Goal: Communication & Community: Participate in discussion

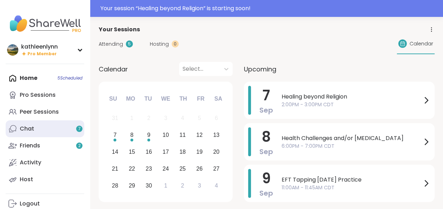
click at [41, 130] on link "Chat 7" at bounding box center [45, 129] width 79 height 17
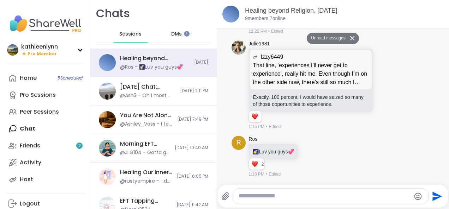
scroll to position [595, 0]
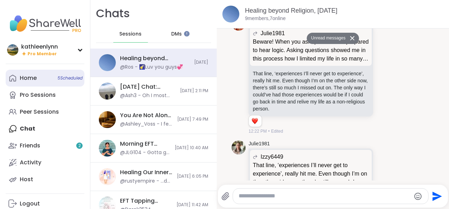
click at [38, 81] on link "Home 5 Scheduled" at bounding box center [45, 78] width 79 height 17
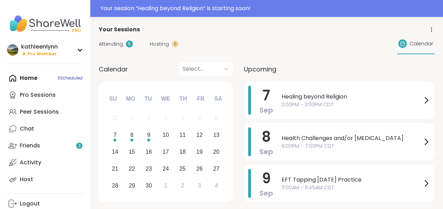
click at [117, 43] on span "Attending" at bounding box center [111, 44] width 24 height 7
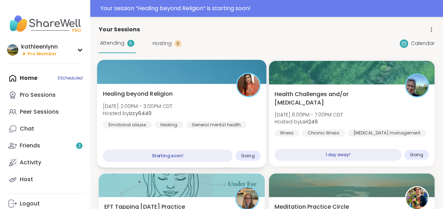
click at [211, 77] on div at bounding box center [181, 72] width 169 height 24
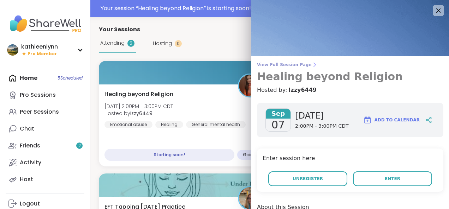
click at [274, 64] on span "View Full Session Page" at bounding box center [350, 65] width 186 height 6
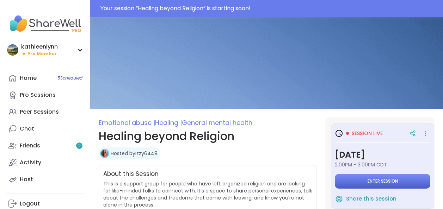
click at [382, 183] on span "Enter session" at bounding box center [383, 182] width 30 height 6
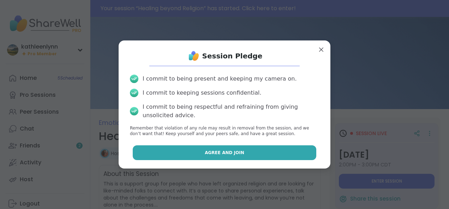
click at [258, 152] on button "Agree and Join" at bounding box center [225, 153] width 184 height 15
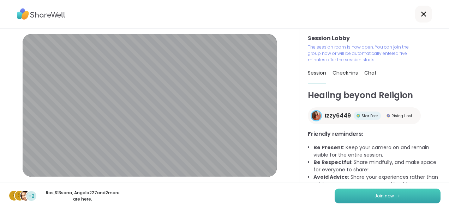
click at [365, 196] on button "Join now" at bounding box center [387, 196] width 106 height 15
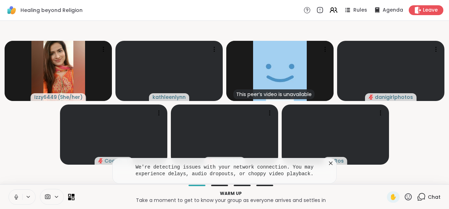
click at [13, 195] on icon at bounding box center [16, 197] width 6 height 6
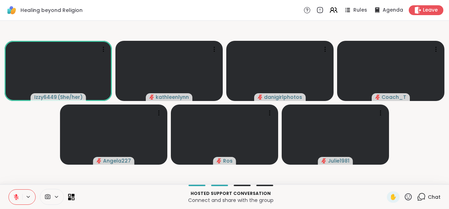
click at [16, 197] on icon at bounding box center [16, 197] width 5 height 5
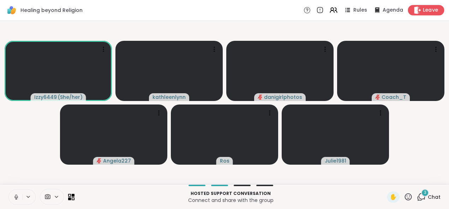
click at [423, 8] on span "Leave" at bounding box center [431, 10] width 16 height 7
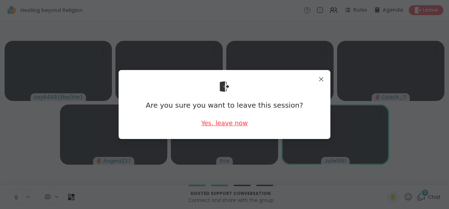
click at [219, 122] on div "Yes, leave now" at bounding box center [224, 123] width 47 height 9
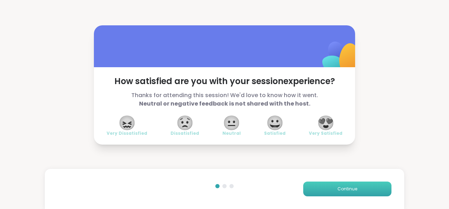
click at [342, 188] on span "Continue" at bounding box center [347, 189] width 20 height 6
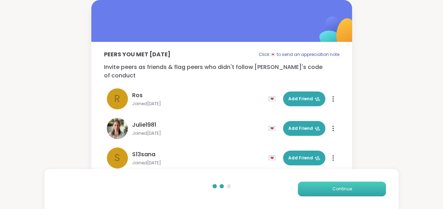
click at [342, 188] on span "Continue" at bounding box center [342, 189] width 20 height 6
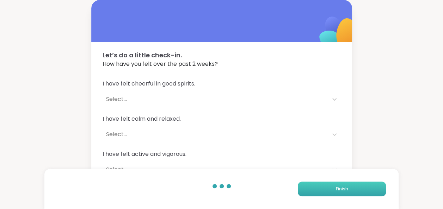
drag, startPoint x: 342, startPoint y: 188, endPoint x: 324, endPoint y: 187, distance: 17.7
click at [324, 187] on button "Finish" at bounding box center [342, 189] width 88 height 15
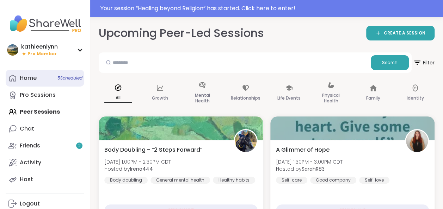
click at [65, 77] on span "5 Scheduled" at bounding box center [69, 78] width 25 height 6
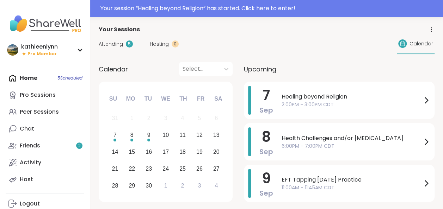
click at [108, 43] on span "Attending" at bounding box center [111, 44] width 24 height 7
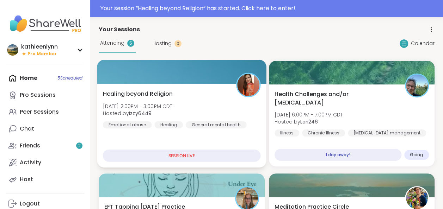
click at [158, 73] on div at bounding box center [181, 72] width 169 height 24
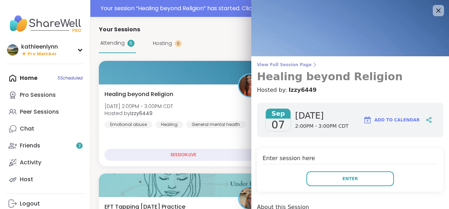
click at [259, 66] on span "View Full Session Page" at bounding box center [350, 65] width 186 height 6
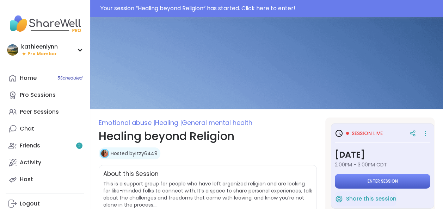
click at [368, 179] on span "Enter session" at bounding box center [383, 182] width 30 height 6
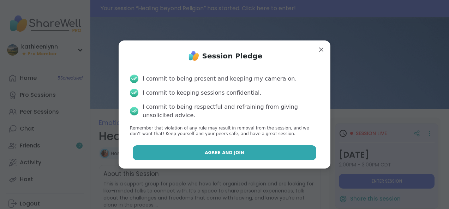
click at [299, 153] on button "Agree and Join" at bounding box center [225, 153] width 184 height 15
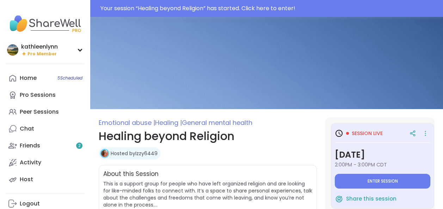
type textarea "*"
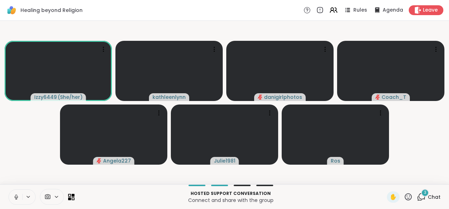
click at [16, 196] on icon at bounding box center [16, 196] width 2 height 3
click at [421, 195] on div "3" at bounding box center [425, 193] width 8 height 8
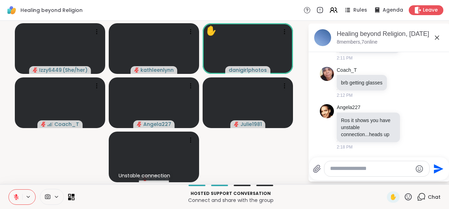
scroll to position [1441, 0]
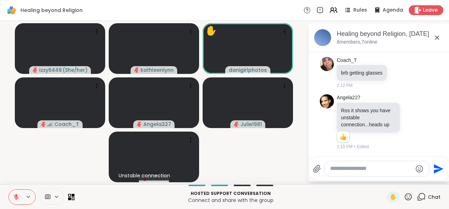
click at [336, 167] on textarea "Type your message" at bounding box center [371, 168] width 82 height 7
type textarea "**********"
click at [434, 169] on icon "Send" at bounding box center [438, 169] width 11 height 11
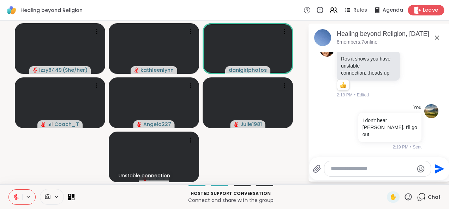
click at [423, 10] on span "Leave" at bounding box center [431, 10] width 16 height 7
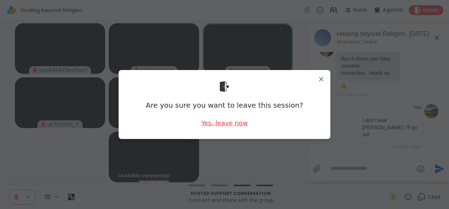
click at [227, 123] on div "Yes, leave now" at bounding box center [224, 123] width 47 height 9
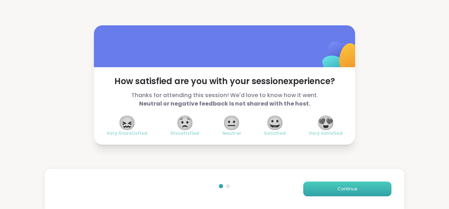
click at [345, 188] on span "Continue" at bounding box center [347, 189] width 20 height 6
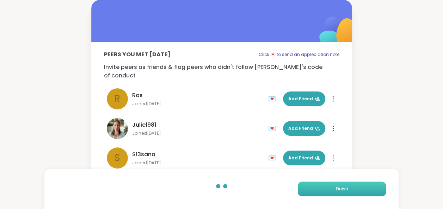
click at [345, 188] on span "Finish" at bounding box center [342, 189] width 12 height 6
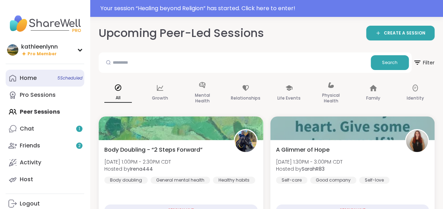
click at [58, 78] on span "5 Scheduled" at bounding box center [69, 78] width 25 height 6
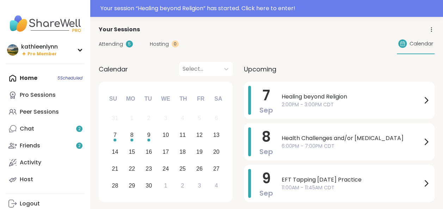
click at [61, 78] on div "Home 5 Scheduled Pro Sessions Peer Sessions Chat 2 Friends 2 Activity Host" at bounding box center [45, 129] width 79 height 118
click at [100, 44] on span "Attending" at bounding box center [111, 44] width 24 height 7
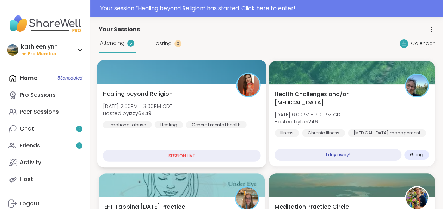
click at [135, 72] on div at bounding box center [181, 72] width 169 height 24
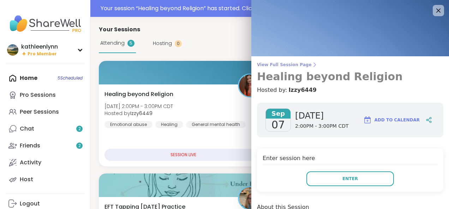
click at [260, 66] on span "View Full Session Page" at bounding box center [350, 65] width 186 height 6
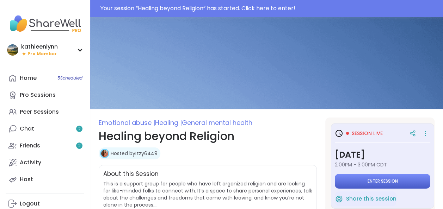
click at [376, 182] on span "Enter session" at bounding box center [383, 182] width 30 height 6
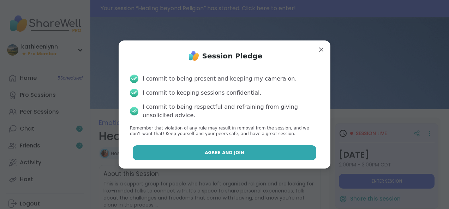
click at [302, 152] on button "Agree and Join" at bounding box center [225, 153] width 184 height 15
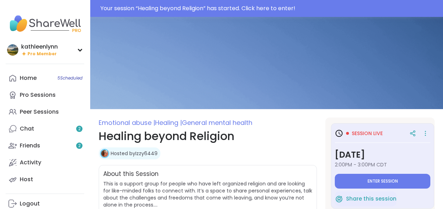
type textarea "*"
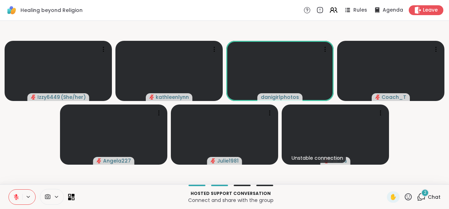
click at [417, 196] on icon at bounding box center [421, 197] width 9 height 9
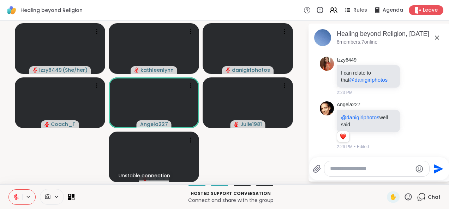
scroll to position [1726, 0]
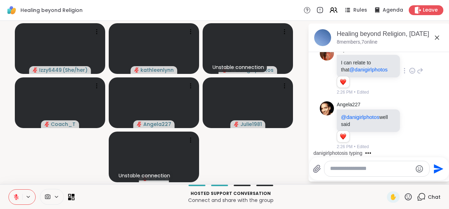
click at [405, 59] on div "Izzy6449 I can relate to that @danigirlphotos 1 1 2:26 PM • Edited" at bounding box center [379, 71] width 86 height 49
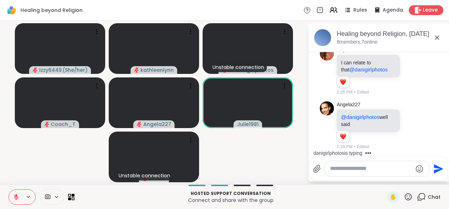
click at [403, 199] on icon at bounding box center [407, 197] width 9 height 9
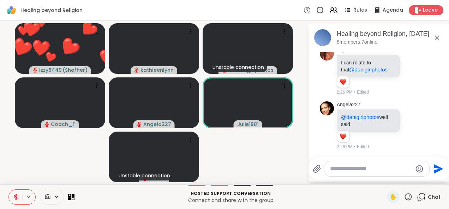
click at [336, 170] on textarea "Type your message" at bounding box center [371, 168] width 82 height 7
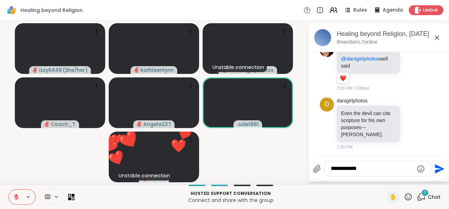
scroll to position [1795, 0]
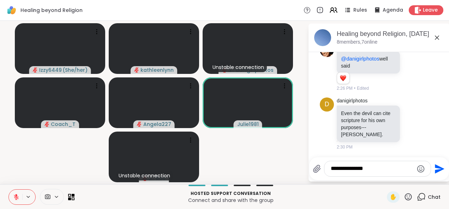
type textarea "**********"
click at [438, 167] on icon "Send" at bounding box center [438, 169] width 11 height 11
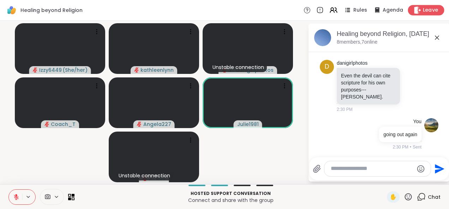
click at [423, 10] on span "Leave" at bounding box center [431, 10] width 16 height 7
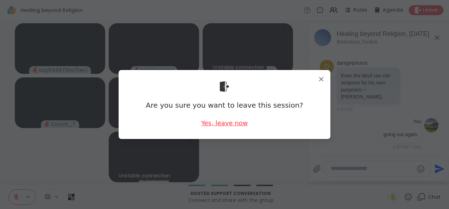
click at [232, 122] on div "Yes, leave now" at bounding box center [224, 123] width 47 height 9
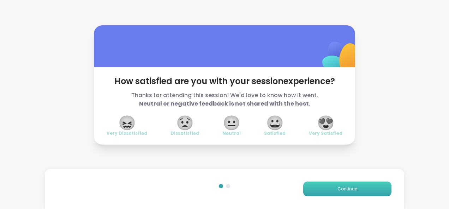
click at [336, 185] on button "Continue" at bounding box center [347, 189] width 88 height 15
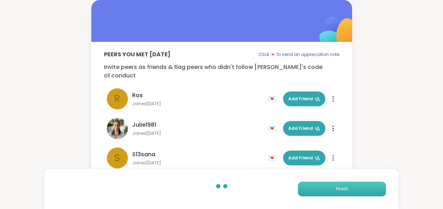
click at [336, 185] on button "Finish" at bounding box center [342, 189] width 88 height 15
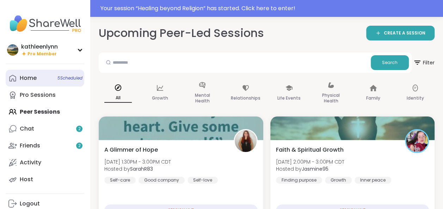
click at [41, 78] on link "Home 5 Scheduled" at bounding box center [45, 78] width 79 height 17
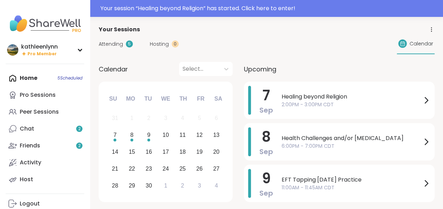
click at [105, 44] on span "Attending" at bounding box center [111, 44] width 24 height 7
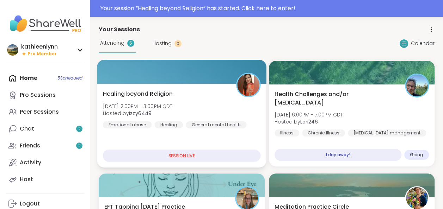
click at [154, 70] on div at bounding box center [181, 72] width 169 height 24
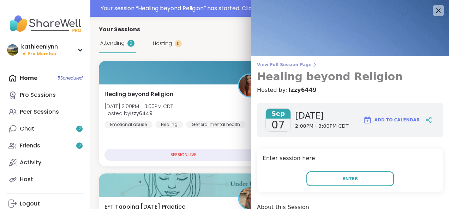
click at [265, 64] on span "View Full Session Page" at bounding box center [350, 65] width 186 height 6
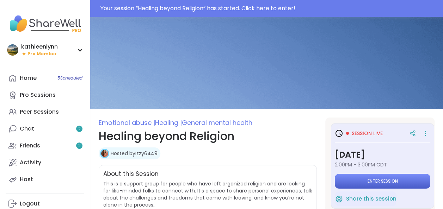
click at [382, 181] on span "Enter session" at bounding box center [383, 182] width 30 height 6
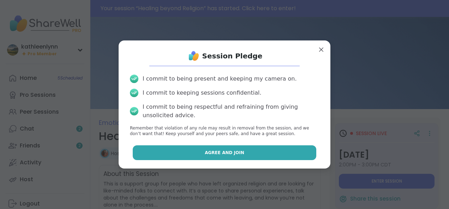
click at [267, 153] on button "Agree and Join" at bounding box center [225, 153] width 184 height 15
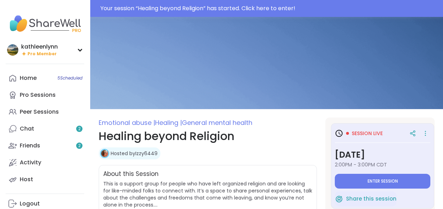
type textarea "*"
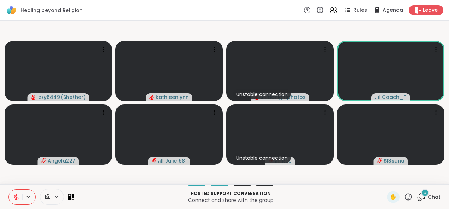
click at [417, 197] on icon at bounding box center [421, 197] width 9 height 9
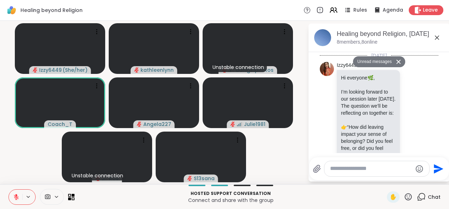
scroll to position [2114, 0]
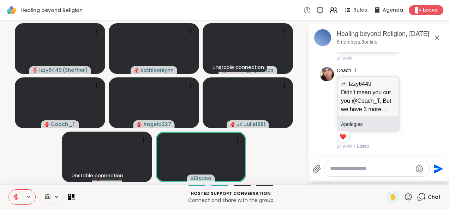
scroll to position [2413, 0]
click at [345, 169] on textarea "Type your message" at bounding box center [371, 168] width 82 height 7
type textarea "*********"
click at [436, 169] on icon "Send" at bounding box center [438, 169] width 11 height 11
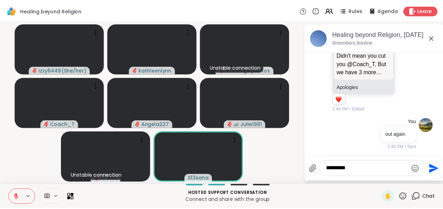
scroll to position [2450, 0]
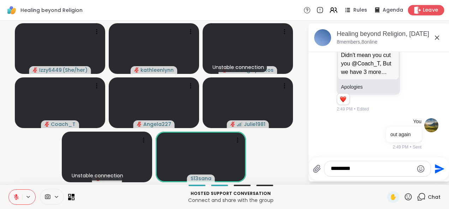
click at [424, 11] on span "Leave" at bounding box center [431, 10] width 16 height 7
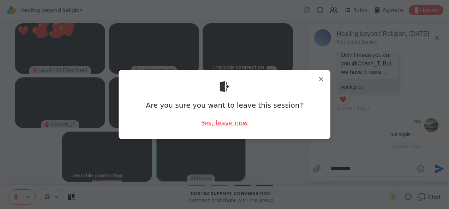
click at [227, 124] on div "Yes, leave now" at bounding box center [224, 123] width 47 height 9
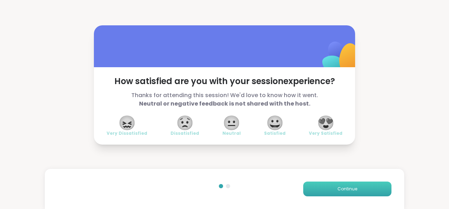
click at [360, 188] on button "Continue" at bounding box center [347, 189] width 88 height 15
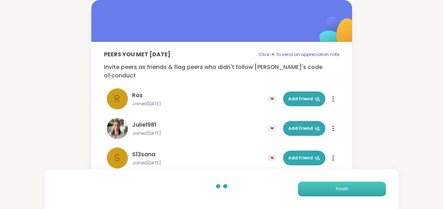
click at [360, 188] on button "Finish" at bounding box center [342, 189] width 88 height 15
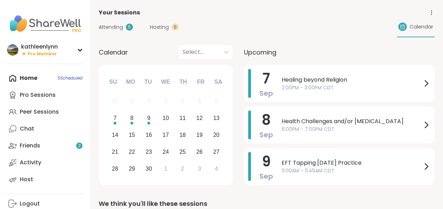
click at [60, 77] on div "Home 5 Scheduled Pro Sessions Peer Sessions Chat Friends 2 Activity Host" at bounding box center [45, 129] width 79 height 118
click at [121, 27] on span "Attending" at bounding box center [111, 27] width 24 height 7
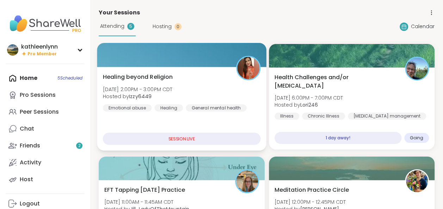
click at [152, 56] on div at bounding box center [181, 55] width 169 height 24
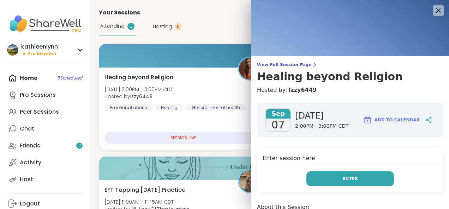
click at [326, 178] on button "Enter" at bounding box center [349, 179] width 87 height 15
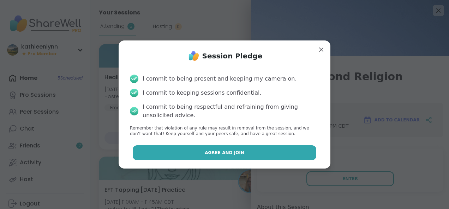
click at [272, 154] on button "Agree and Join" at bounding box center [225, 153] width 184 height 15
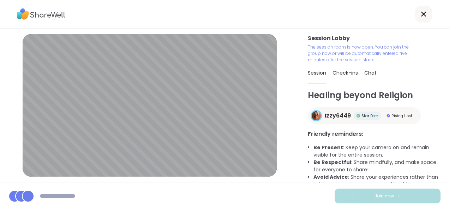
click at [359, 148] on li "Be Present : Keep your camera on and remain visible for the entire session." at bounding box center [376, 151] width 127 height 15
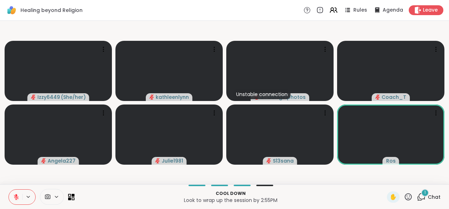
click at [421, 196] on div "1" at bounding box center [425, 193] width 8 height 8
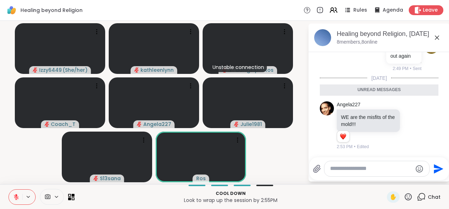
scroll to position [2471, 0]
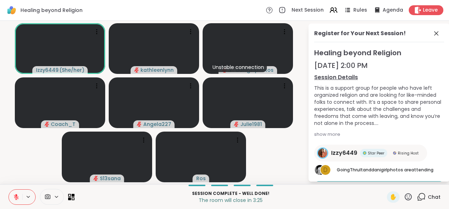
click at [417, 198] on icon at bounding box center [421, 197] width 9 height 9
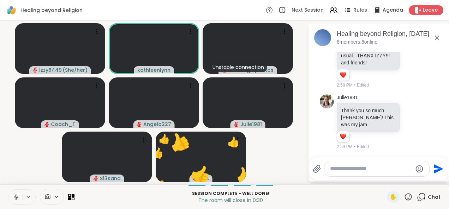
scroll to position [2826, 0]
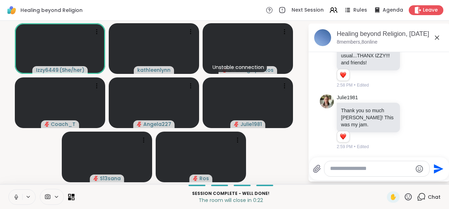
click at [15, 196] on icon at bounding box center [16, 197] width 6 height 6
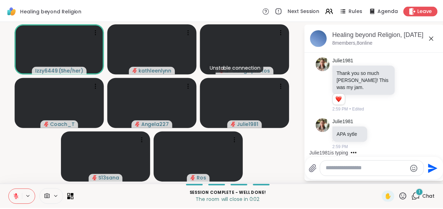
scroll to position [2863, 0]
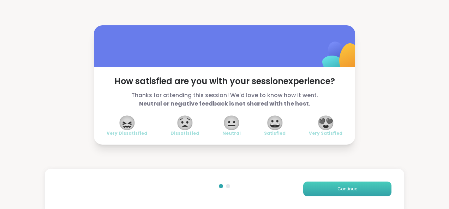
click at [340, 192] on span "Continue" at bounding box center [347, 189] width 20 height 6
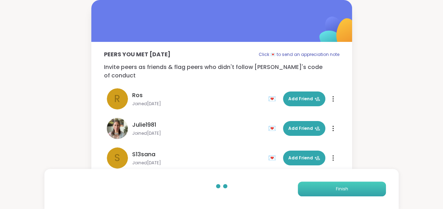
click at [340, 192] on span "Finish" at bounding box center [342, 189] width 12 height 6
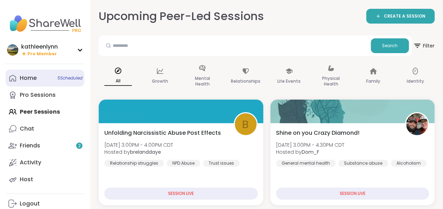
click at [54, 78] on link "Home 5 Scheduled" at bounding box center [45, 78] width 79 height 17
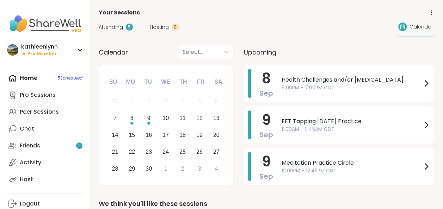
click at [113, 26] on span "Attending" at bounding box center [111, 27] width 24 height 7
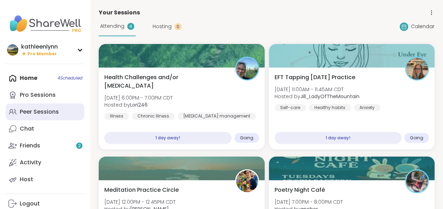
click at [51, 112] on div "Peer Sessions" at bounding box center [39, 112] width 39 height 8
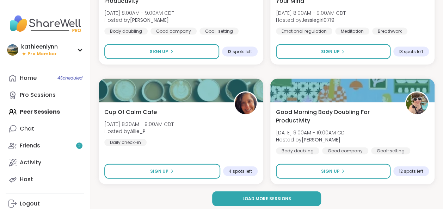
scroll to position [2063, 0]
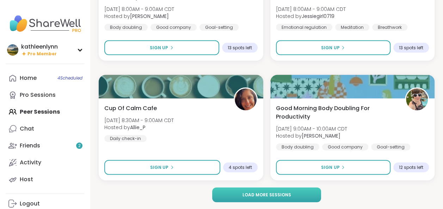
click at [257, 194] on span "Load more sessions" at bounding box center [266, 195] width 49 height 6
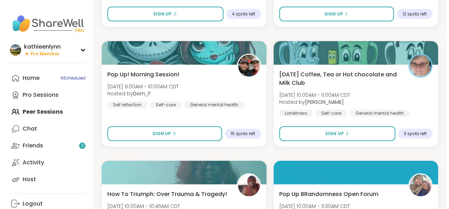
scroll to position [2218, 0]
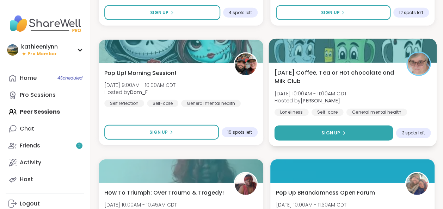
click at [326, 131] on span "Sign Up" at bounding box center [331, 133] width 19 height 6
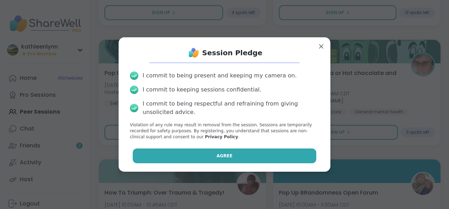
click at [257, 156] on button "Agree" at bounding box center [225, 156] width 184 height 15
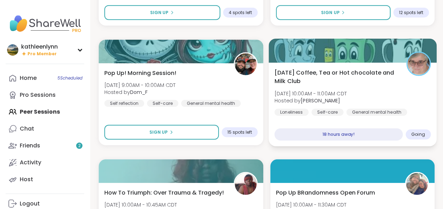
click at [370, 48] on div at bounding box center [353, 51] width 168 height 24
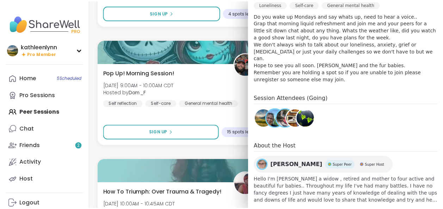
scroll to position [234, 0]
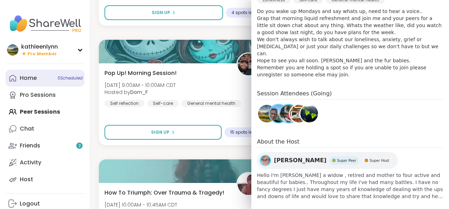
click at [37, 78] on link "Home 5 Scheduled" at bounding box center [45, 78] width 79 height 17
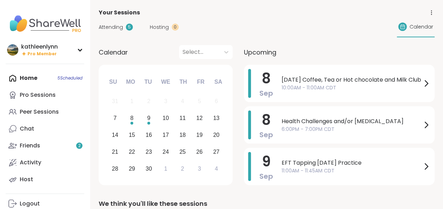
click at [432, 11] on icon at bounding box center [432, 13] width 6 height 6
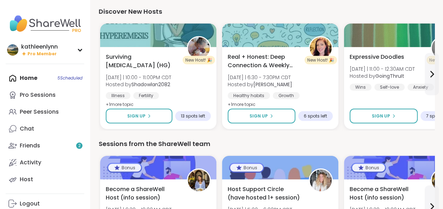
scroll to position [865, 0]
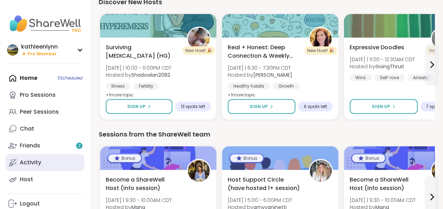
click at [43, 164] on link "Activity" at bounding box center [45, 162] width 79 height 17
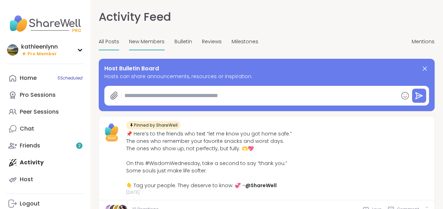
click at [158, 41] on span "New Members" at bounding box center [147, 41] width 36 height 7
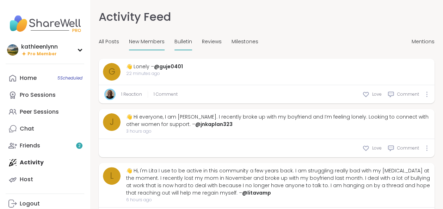
click at [180, 41] on span "Bulletin" at bounding box center [184, 41] width 18 height 7
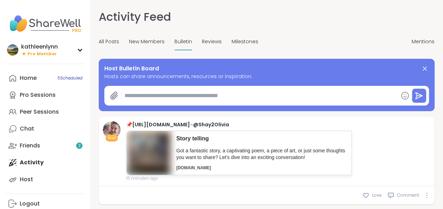
type textarea "*"
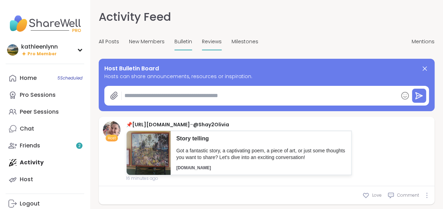
click at [205, 40] on span "Reviews" at bounding box center [212, 41] width 20 height 7
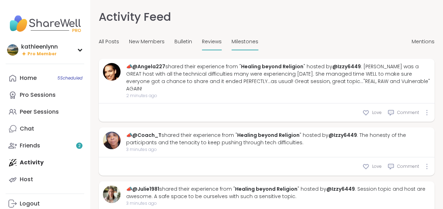
click at [232, 42] on span "Milestones" at bounding box center [245, 41] width 27 height 7
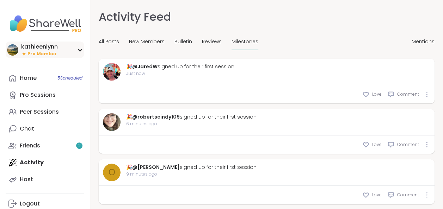
click at [78, 50] on icon at bounding box center [80, 50] width 6 height 4
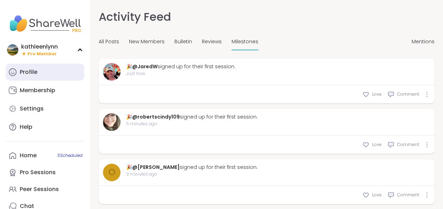
click at [36, 71] on div "Profile" at bounding box center [29, 72] width 18 height 8
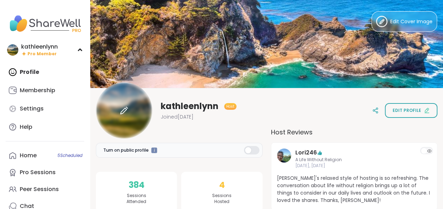
click at [128, 107] on div at bounding box center [124, 111] width 56 height 56
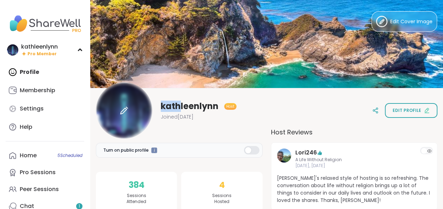
drag, startPoint x: 180, startPoint y: 105, endPoint x: 123, endPoint y: 112, distance: 57.2
click at [123, 112] on div "kathleenlynn Host Joined Sep 2024" at bounding box center [166, 111] width 141 height 56
drag, startPoint x: 123, startPoint y: 112, endPoint x: 256, endPoint y: 128, distance: 134.3
click at [256, 128] on div "kathleenlynn Host Joined Sep 2024 Edit profile" at bounding box center [267, 111] width 342 height 56
drag, startPoint x: 256, startPoint y: 128, endPoint x: 250, endPoint y: 119, distance: 10.8
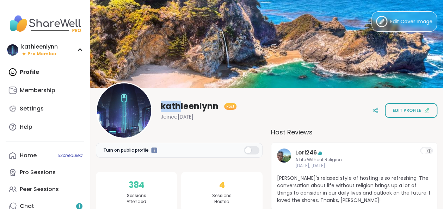
click at [250, 119] on div "kathleenlynn Host Joined Sep 2024 Edit profile" at bounding box center [267, 111] width 342 height 56
click at [126, 108] on icon at bounding box center [126, 107] width 1 height 1
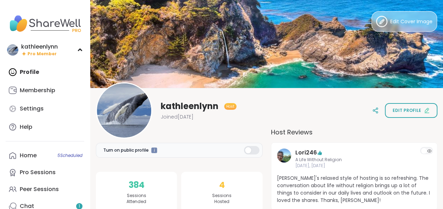
click at [399, 19] on span "Edit Cover Image" at bounding box center [411, 21] width 42 height 7
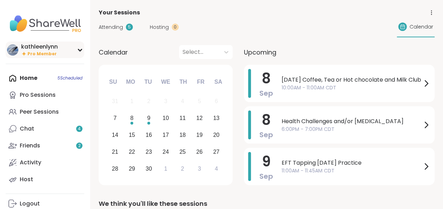
click at [80, 49] on icon at bounding box center [80, 50] width 6 height 4
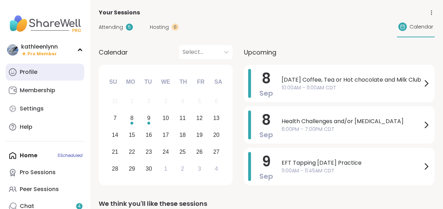
click at [58, 68] on link "Profile" at bounding box center [45, 72] width 79 height 17
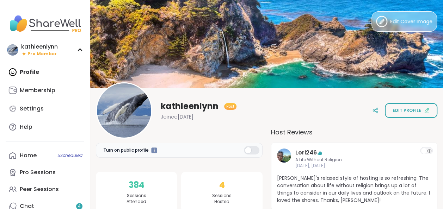
click at [381, 21] on icon at bounding box center [381, 21] width 11 height 11
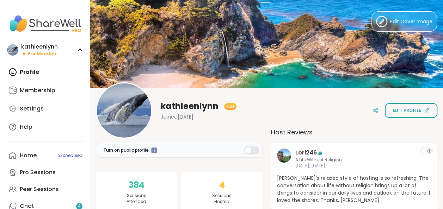
click at [258, 150] on div at bounding box center [252, 150] width 16 height 8
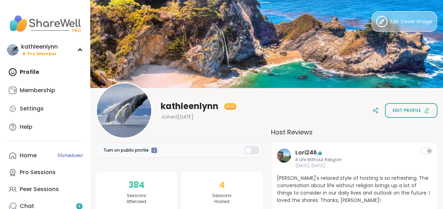
click at [397, 21] on span "Edit Cover Image" at bounding box center [411, 21] width 42 height 7
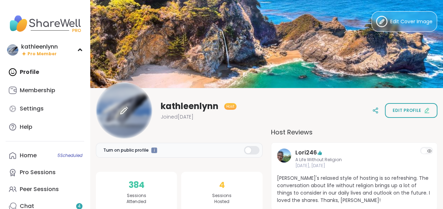
click at [122, 111] on icon at bounding box center [124, 111] width 6 height 6
click at [245, 150] on div at bounding box center [252, 150] width 16 height 8
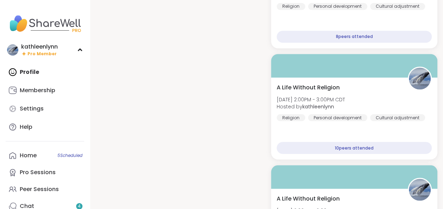
scroll to position [576, 0]
